Goal: Task Accomplishment & Management: Manage account settings

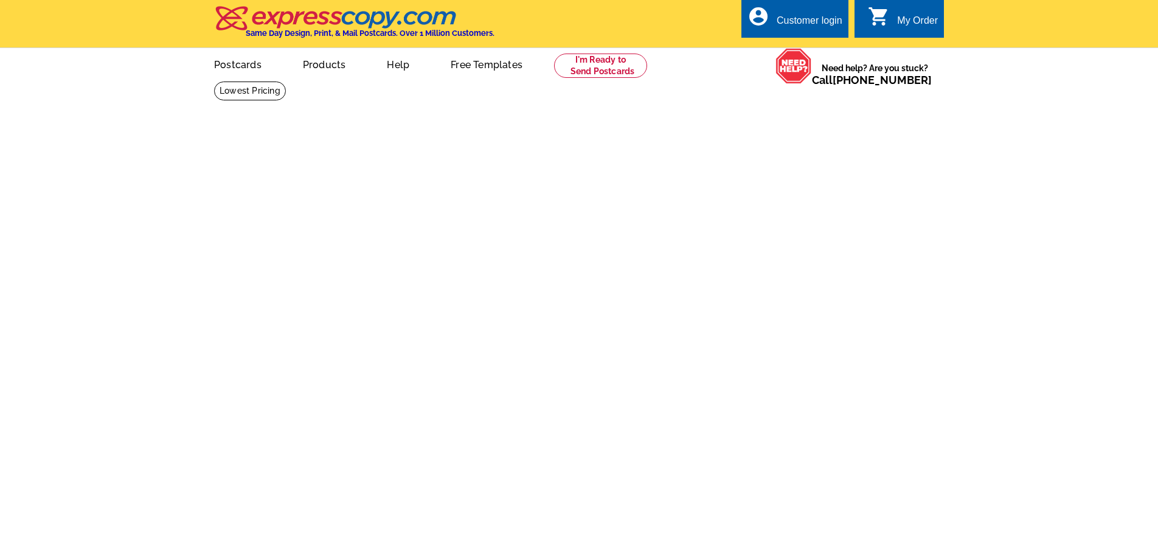
click at [808, 19] on div "Customer login" at bounding box center [810, 23] width 66 height 17
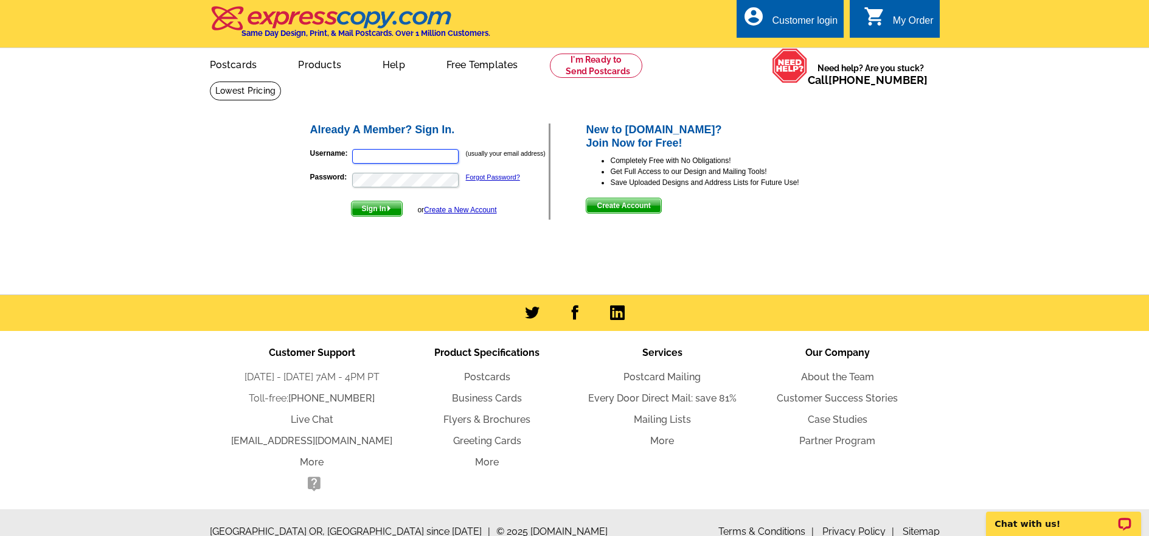
click at [396, 156] on input "Username:" at bounding box center [405, 156] width 106 height 15
type input "[PERSON_NAME][EMAIL_ADDRESS][DOMAIN_NAME]"
click at [380, 207] on span "Sign In" at bounding box center [377, 208] width 50 height 15
